Goal: Task Accomplishment & Management: Manage account settings

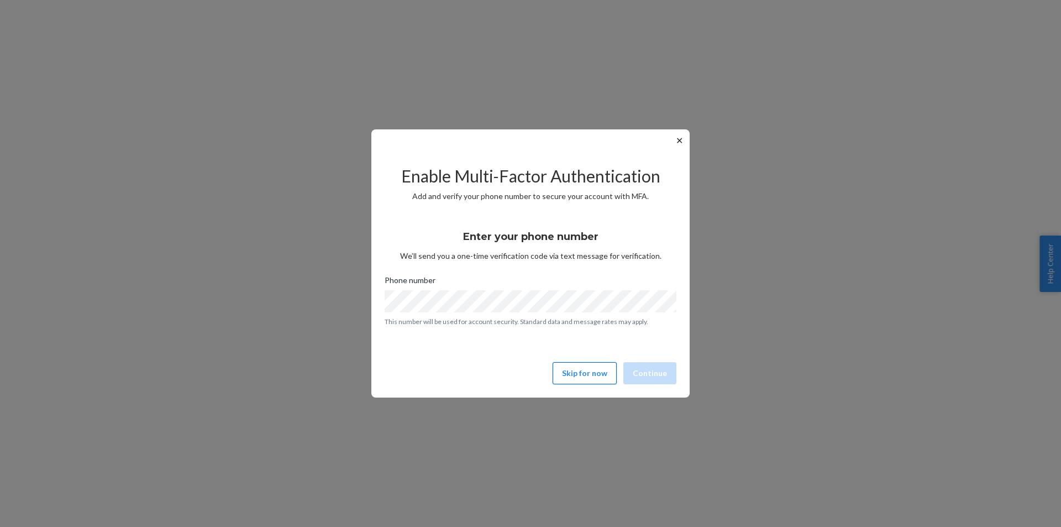
click at [599, 381] on button "Skip for now" at bounding box center [585, 373] width 64 height 22
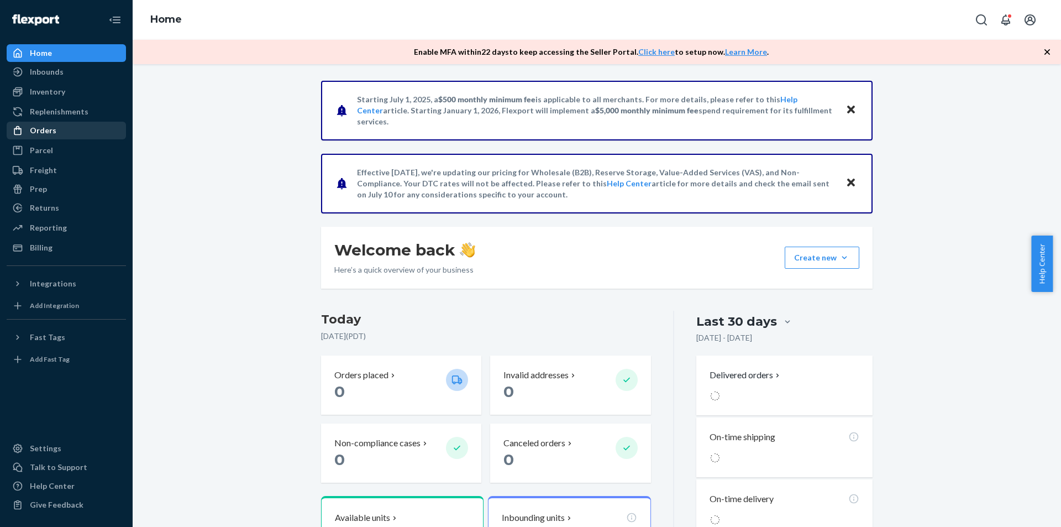
click at [47, 130] on div "Orders" at bounding box center [43, 130] width 27 height 11
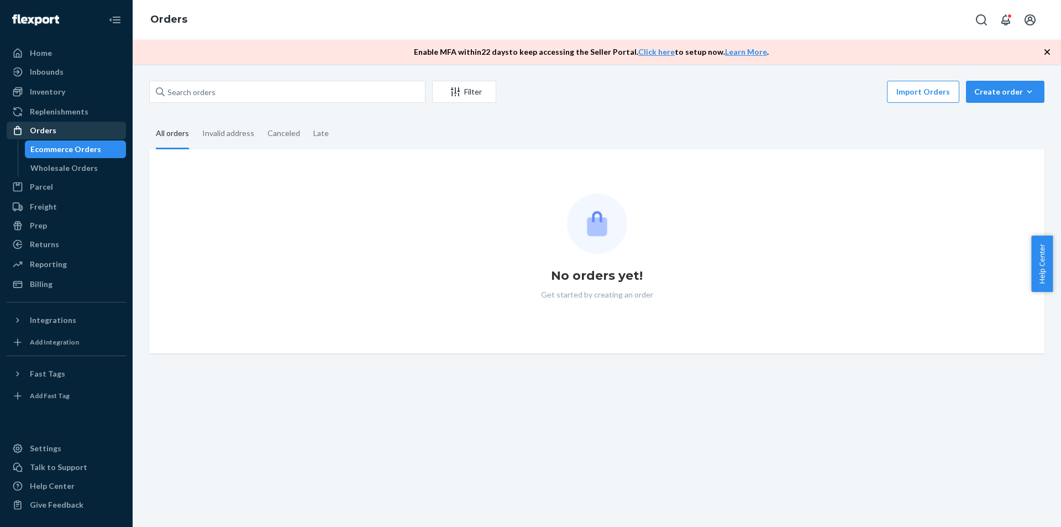
click at [52, 130] on div "Orders" at bounding box center [43, 130] width 27 height 11
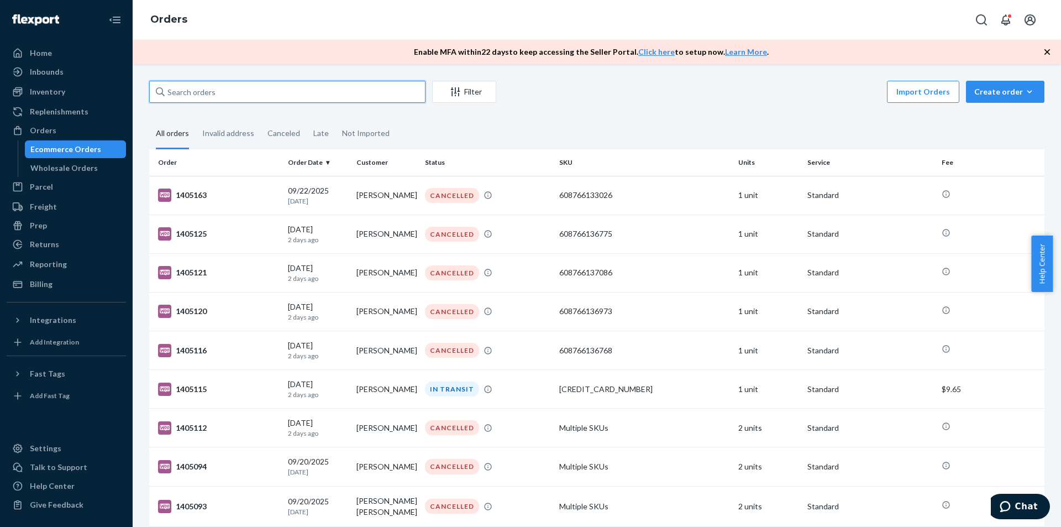
click at [212, 88] on input "text" at bounding box center [287, 92] width 276 height 22
paste input "[PERSON_NAME]"
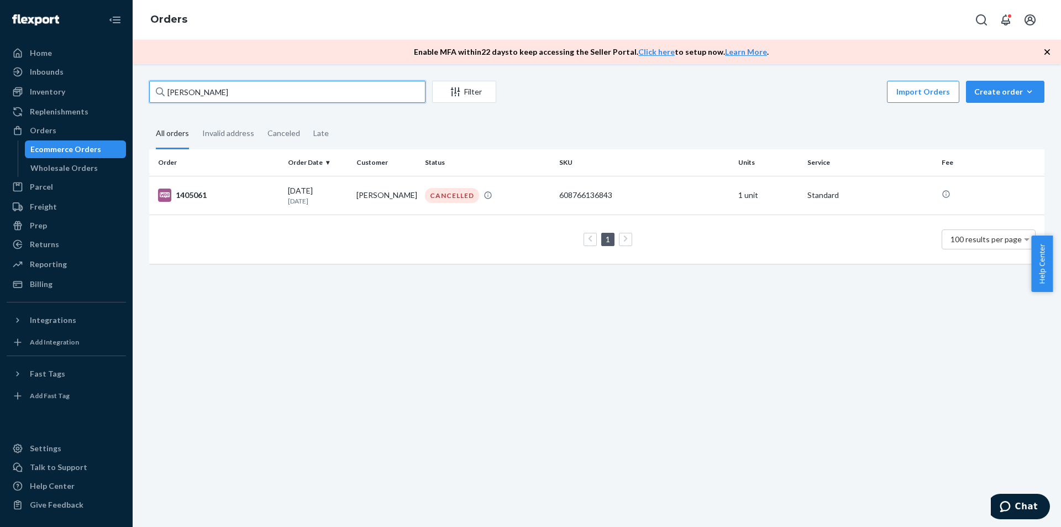
drag, startPoint x: 252, startPoint y: 93, endPoint x: 154, endPoint y: 93, distance: 98.4
click at [154, 93] on input "[PERSON_NAME]" at bounding box center [287, 92] width 276 height 22
paste input "[PERSON_NAME]"
drag, startPoint x: 262, startPoint y: 95, endPoint x: 159, endPoint y: 80, distance: 104.0
click at [140, 85] on div "[PERSON_NAME] Filter Import Orders Create order Ecommerce order Removal order A…" at bounding box center [597, 295] width 929 height 463
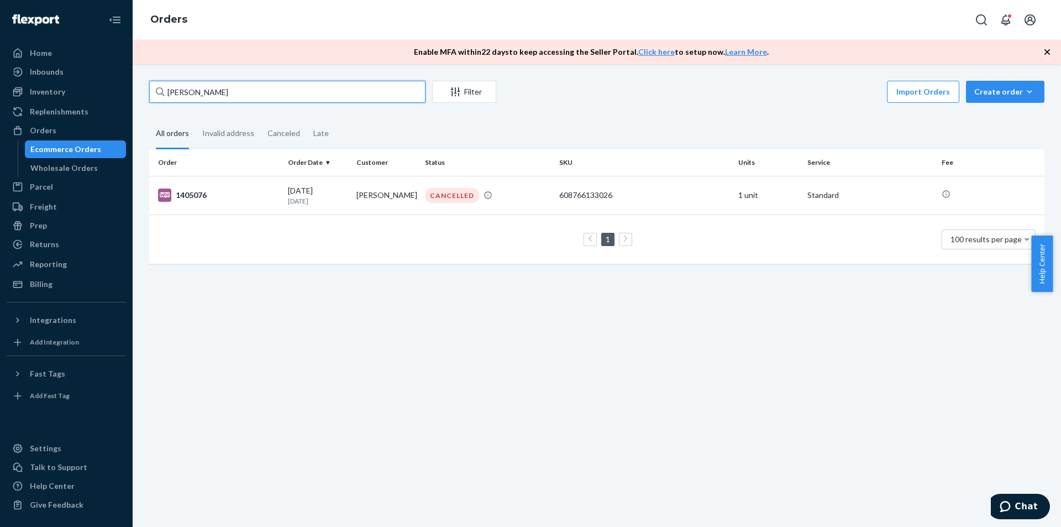
paste input "[PERSON_NAME]"
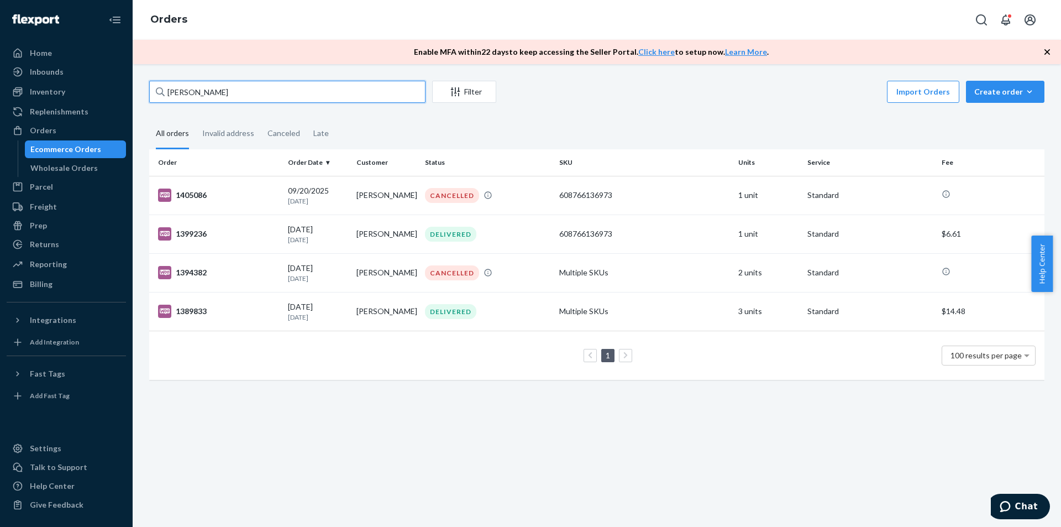
drag, startPoint x: 173, startPoint y: 89, endPoint x: 137, endPoint y: 89, distance: 36.5
click at [137, 89] on div "[PERSON_NAME] Filter Import Orders Create order Ecommerce order Removal order A…" at bounding box center [597, 295] width 929 height 463
paste input "[PERSON_NAME] [PERSON_NAME]"
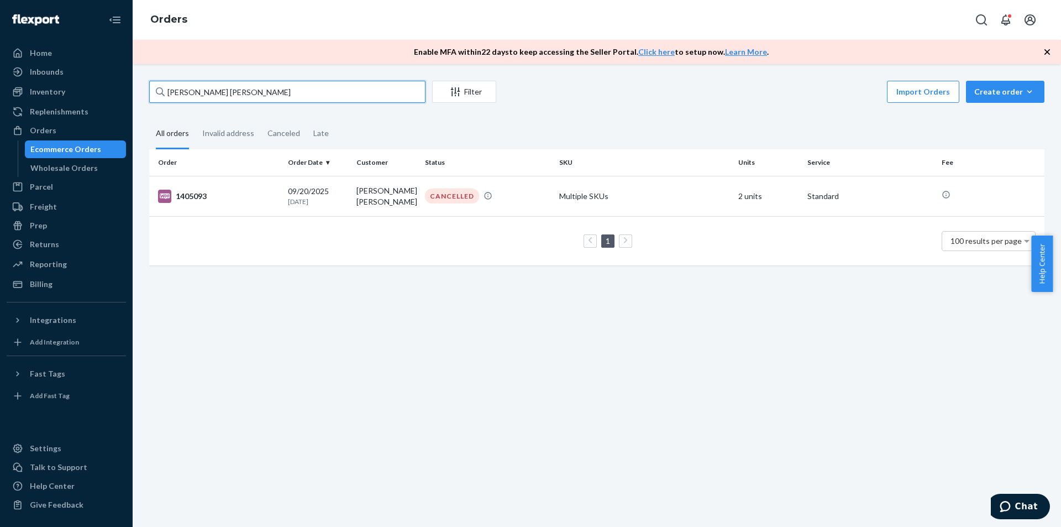
drag, startPoint x: 250, startPoint y: 88, endPoint x: 156, endPoint y: 79, distance: 94.4
click at [156, 79] on div "[PERSON_NAME] [PERSON_NAME] Filter Import Orders Create order Ecommerce order R…" at bounding box center [597, 295] width 929 height 463
paste input "[PERSON_NAME]"
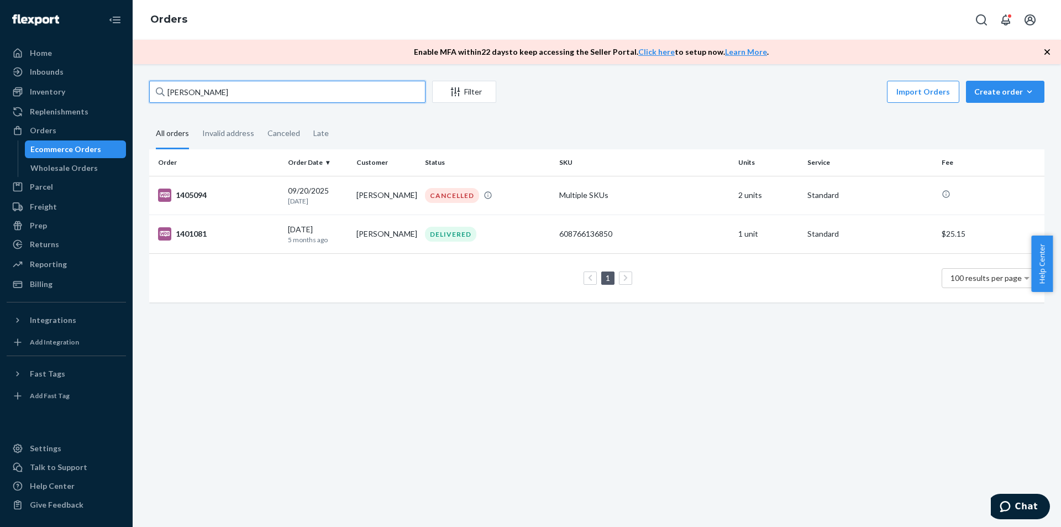
drag, startPoint x: 198, startPoint y: 93, endPoint x: 166, endPoint y: 90, distance: 32.3
click at [167, 91] on input "[PERSON_NAME]" at bounding box center [287, 92] width 276 height 22
paste input "[PERSON_NAME]"
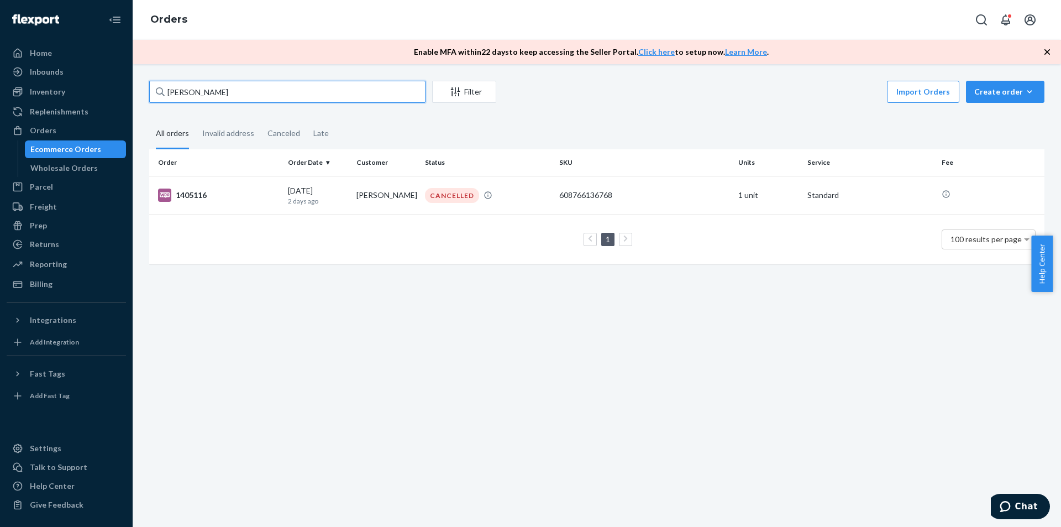
drag, startPoint x: 180, startPoint y: 93, endPoint x: 144, endPoint y: 93, distance: 35.9
click at [144, 93] on div "[PERSON_NAME] Filter Import Orders Create order Ecommerce order Removal order A…" at bounding box center [597, 178] width 912 height 194
paste input "[PERSON_NAME]"
drag, startPoint x: 182, startPoint y: 94, endPoint x: 151, endPoint y: 94, distance: 31.5
click at [151, 94] on input "[PERSON_NAME]" at bounding box center [287, 92] width 276 height 22
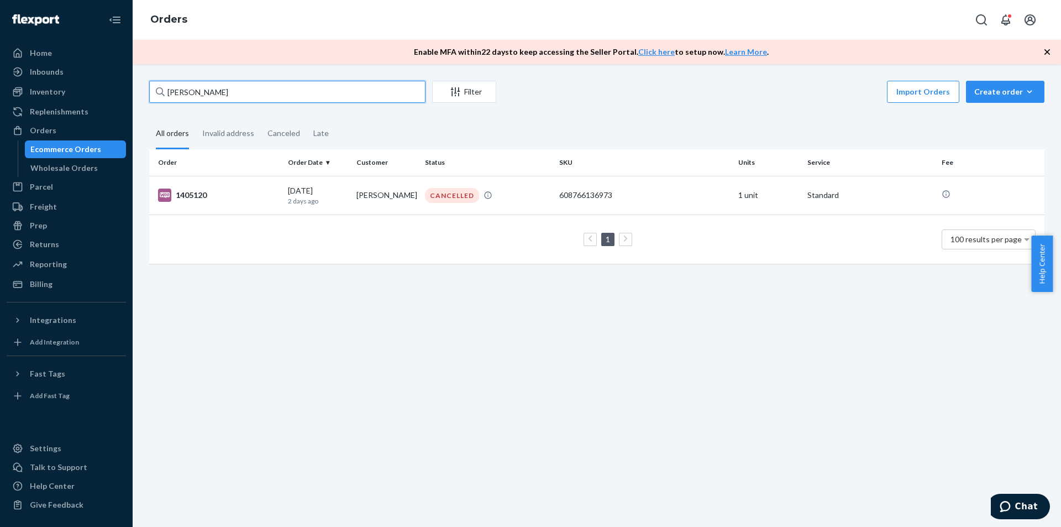
paste input "[PERSON_NAME]"
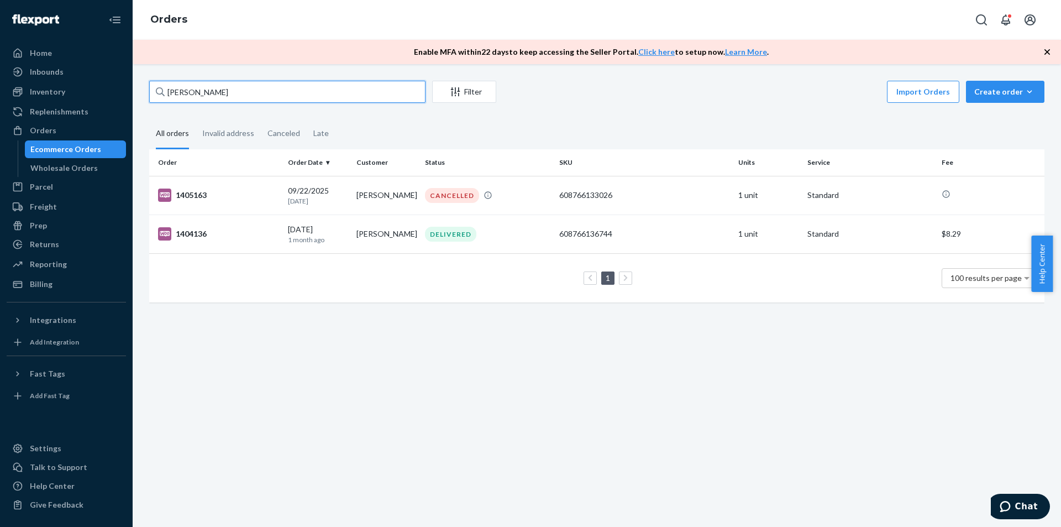
drag, startPoint x: 211, startPoint y: 95, endPoint x: 134, endPoint y: 105, distance: 78.0
click at [134, 105] on div "[PERSON_NAME] Filter Import Orders Create order Ecommerce order Removal order A…" at bounding box center [597, 295] width 929 height 463
paste input "[PERSON_NAME]"
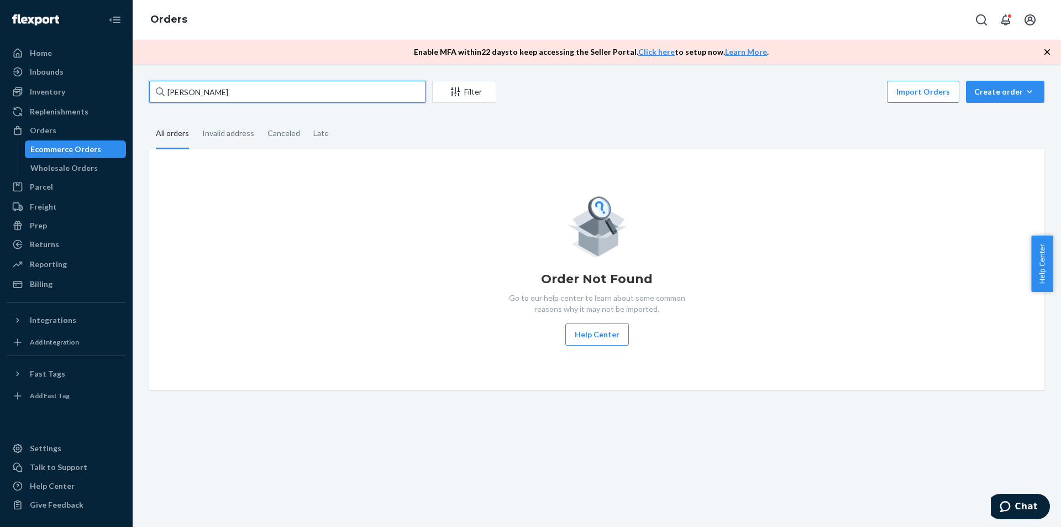
click at [212, 92] on input "[PERSON_NAME]" at bounding box center [287, 92] width 276 height 22
type input "[PERSON_NAME]"
